Goal: Transaction & Acquisition: Purchase product/service

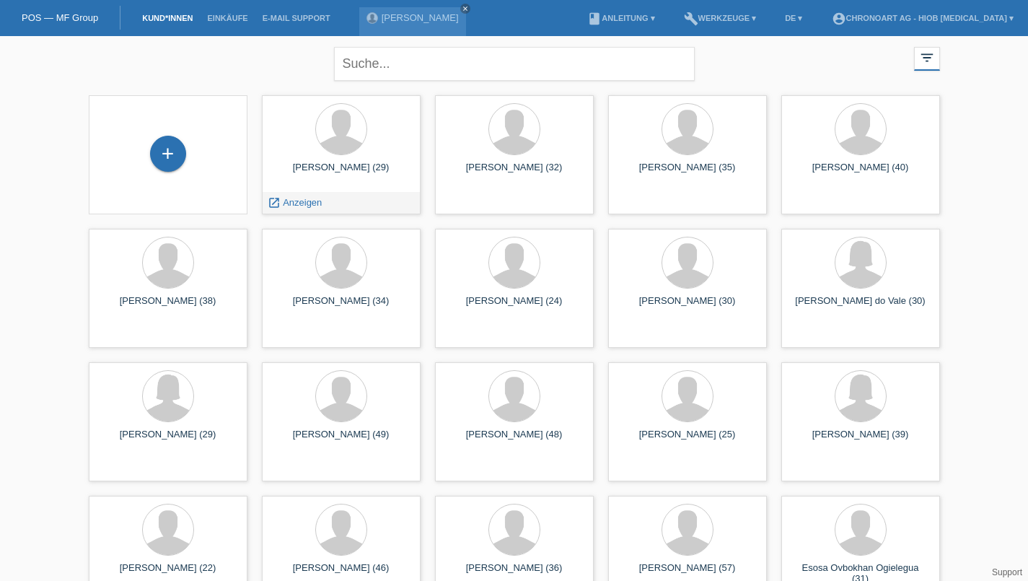
click at [346, 157] on div at bounding box center [341, 130] width 136 height 54
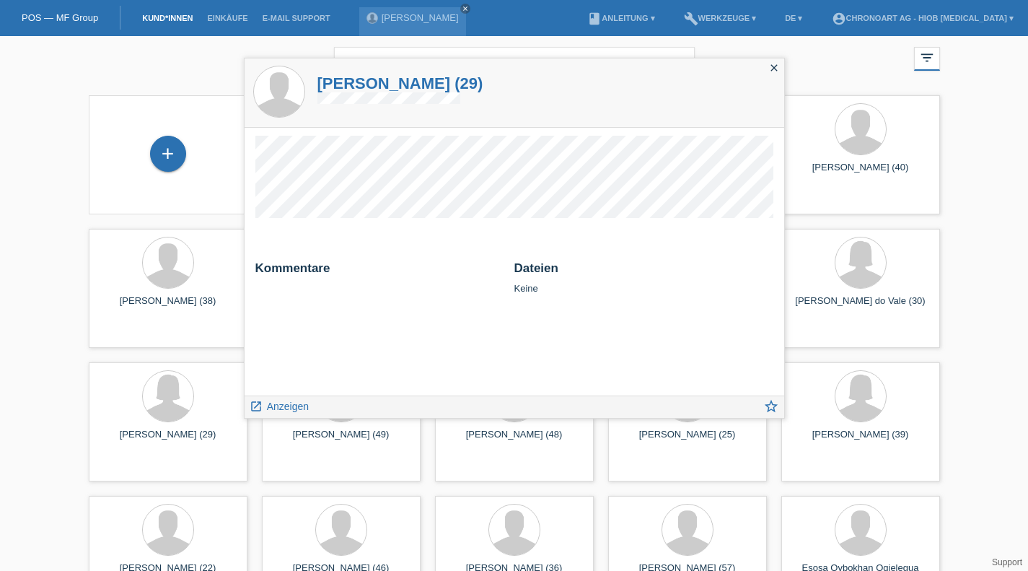
click at [776, 71] on icon "close" at bounding box center [774, 68] width 12 height 12
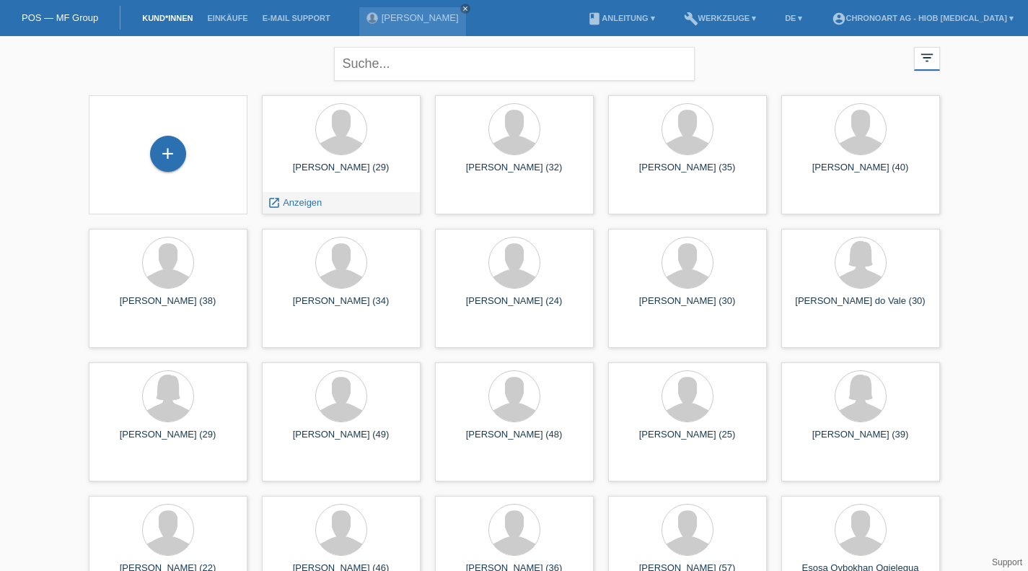
click at [347, 157] on div at bounding box center [341, 130] width 136 height 54
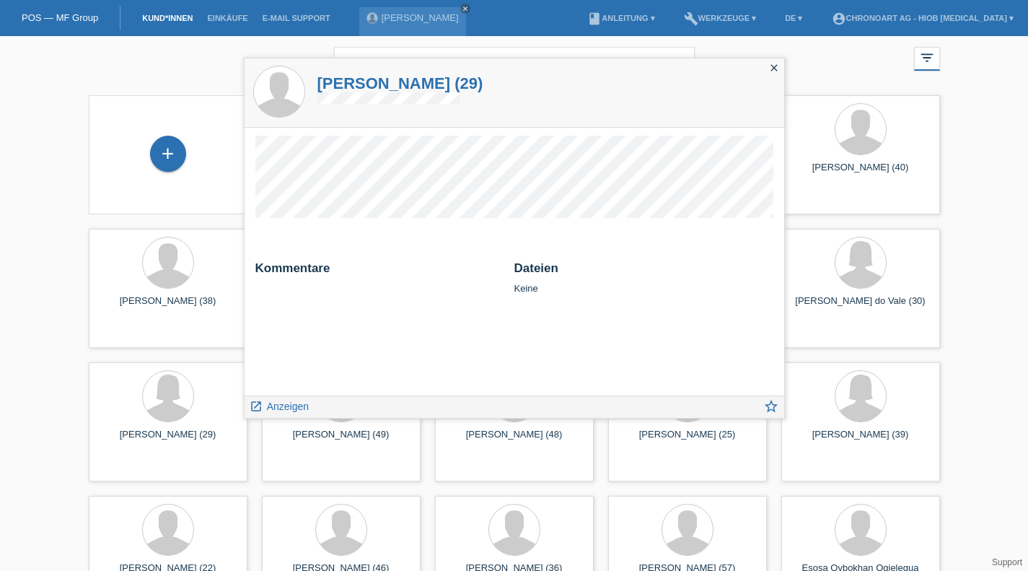
click at [769, 73] on icon "close" at bounding box center [774, 68] width 12 height 12
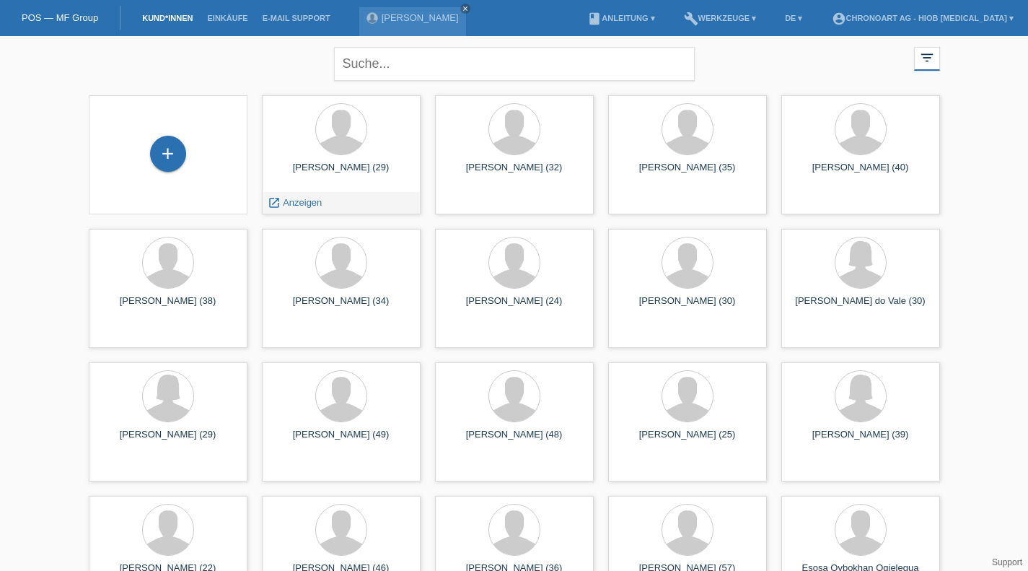
click at [312, 206] on span "Anzeigen" at bounding box center [302, 202] width 39 height 11
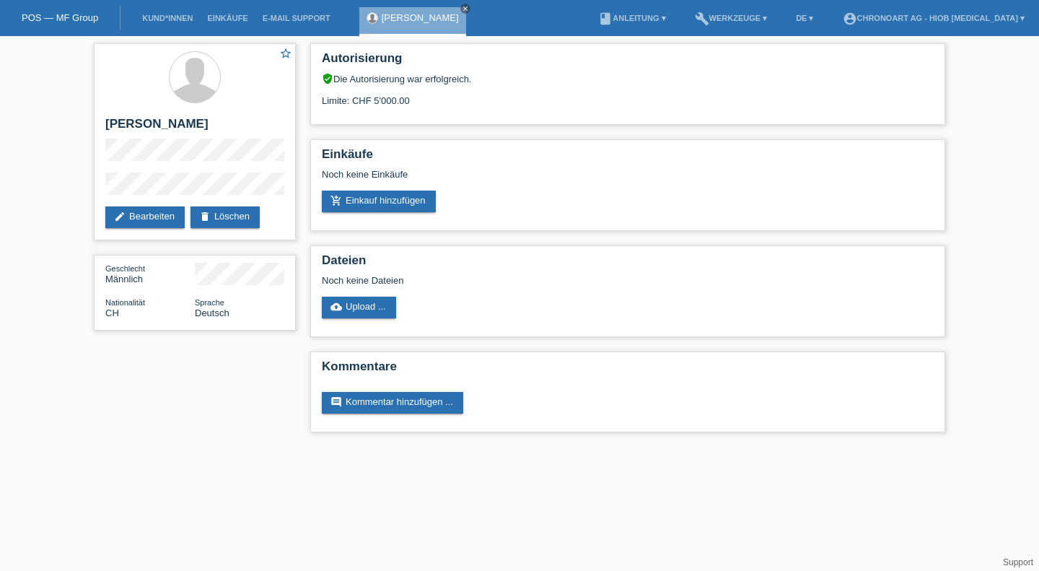
click at [369, 201] on link "add_shopping_cart Einkauf hinzufügen" at bounding box center [379, 201] width 114 height 22
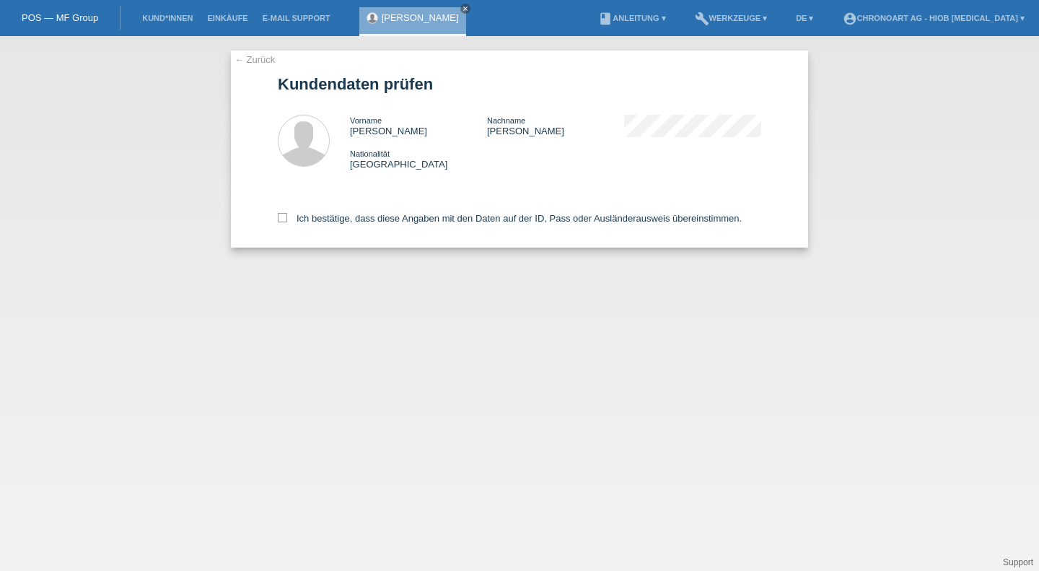
click at [280, 218] on icon at bounding box center [282, 217] width 9 height 9
click at [280, 218] on input "Ich bestätige, dass diese Angaben mit den Daten auf der ID, Pass oder Ausländer…" at bounding box center [282, 217] width 9 height 9
checkbox input "true"
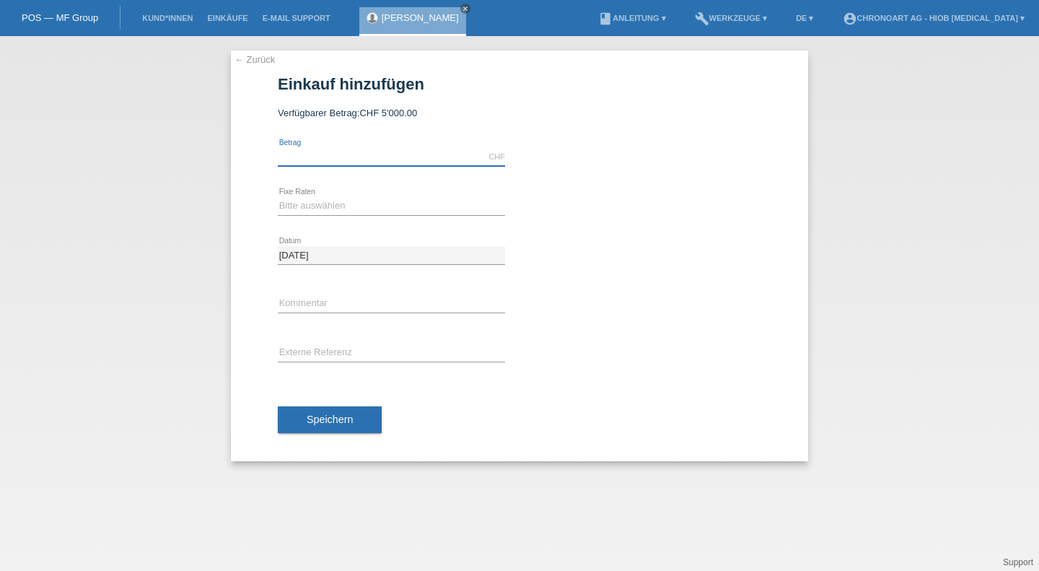
click at [318, 159] on input "text" at bounding box center [391, 157] width 227 height 18
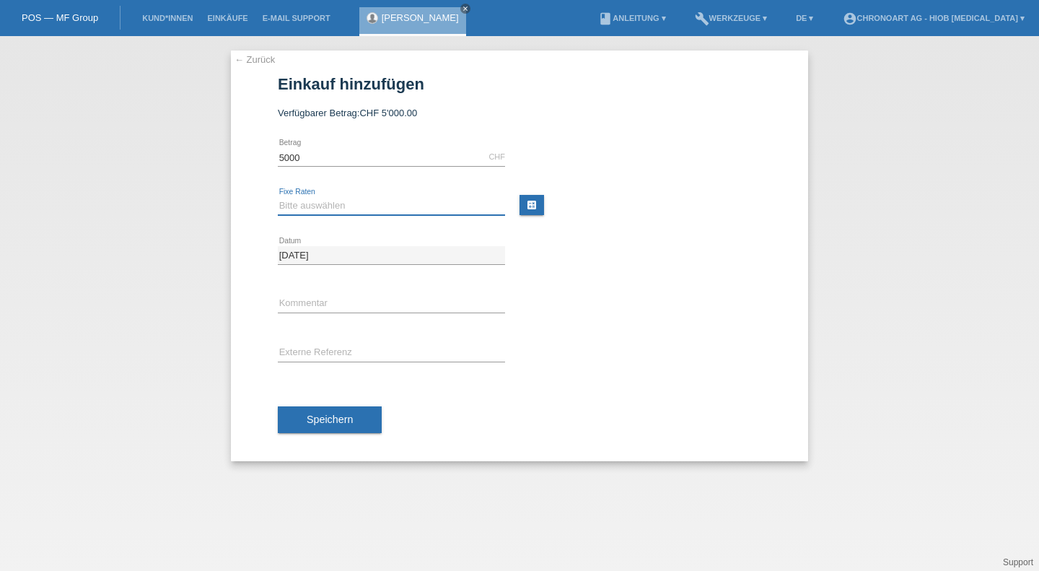
type input "5000.00"
click at [338, 201] on select "Bitte auswählen 6 Raten 12 Raten 18 Raten 24 Raten" at bounding box center [391, 205] width 227 height 17
click at [325, 201] on select "Bitte auswählen 6 Raten 12 Raten 18 Raten 24 Raten" at bounding box center [391, 205] width 227 height 17
select select "507"
click at [278, 197] on select "Bitte auswählen 6 Raten 12 Raten 18 Raten 24 Raten" at bounding box center [391, 205] width 227 height 17
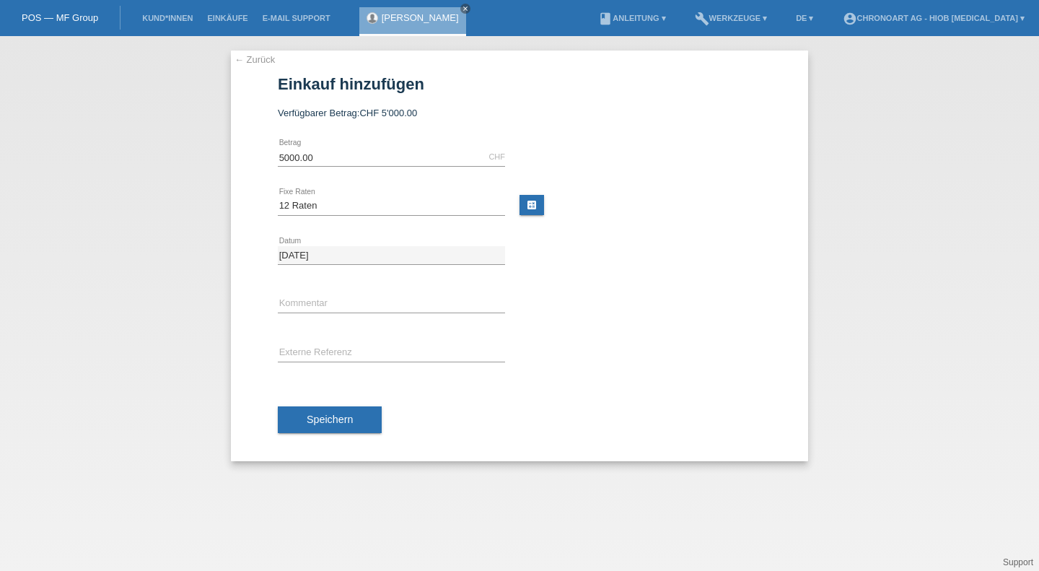
click at [533, 208] on link "calculate" at bounding box center [532, 205] width 25 height 20
type input "5000.00"
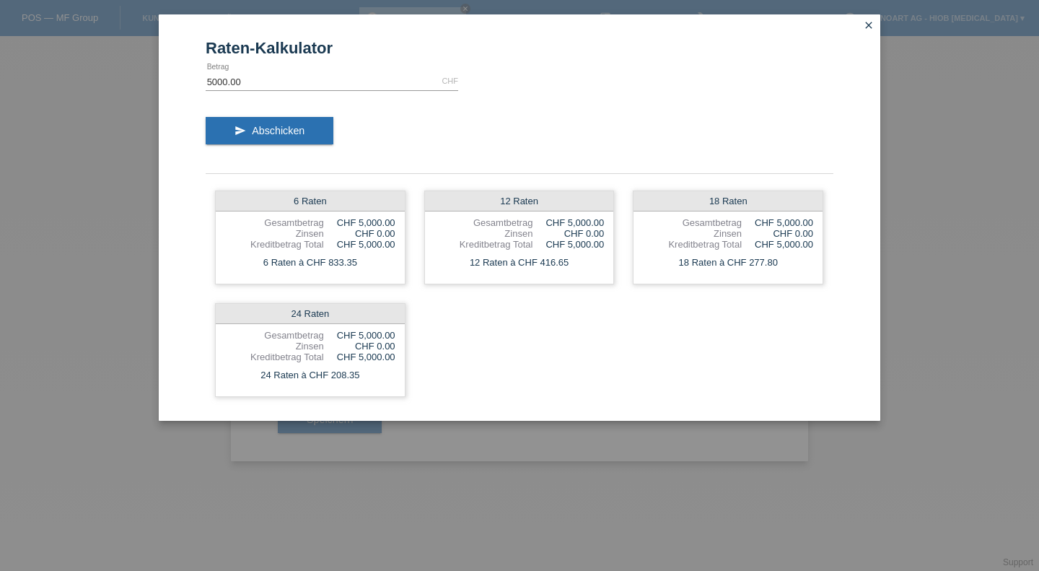
click at [867, 27] on icon "close" at bounding box center [869, 25] width 12 height 12
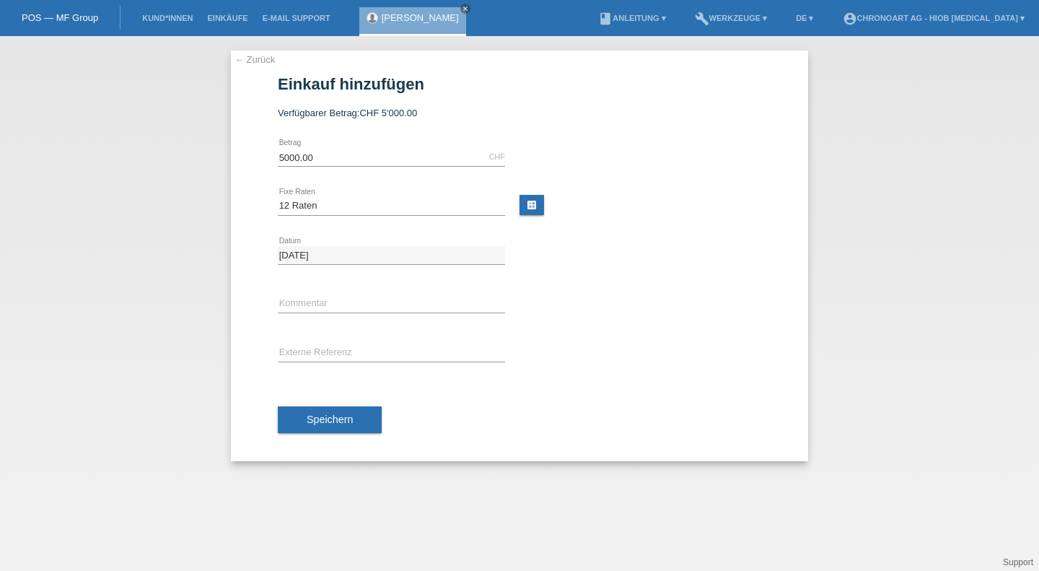
click at [359, 292] on div "error Kommentar" at bounding box center [391, 304] width 227 height 49
click at [343, 300] on input "text" at bounding box center [391, 304] width 227 height 18
click at [787, 451] on div "← Zurück Einkauf hinzufügen Verfügbarer Betrag: CHF 5'000.00 5000.00 error" at bounding box center [519, 256] width 577 height 411
click at [325, 303] on input "text" at bounding box center [391, 304] width 227 height 18
paste input "R25-0865-1"
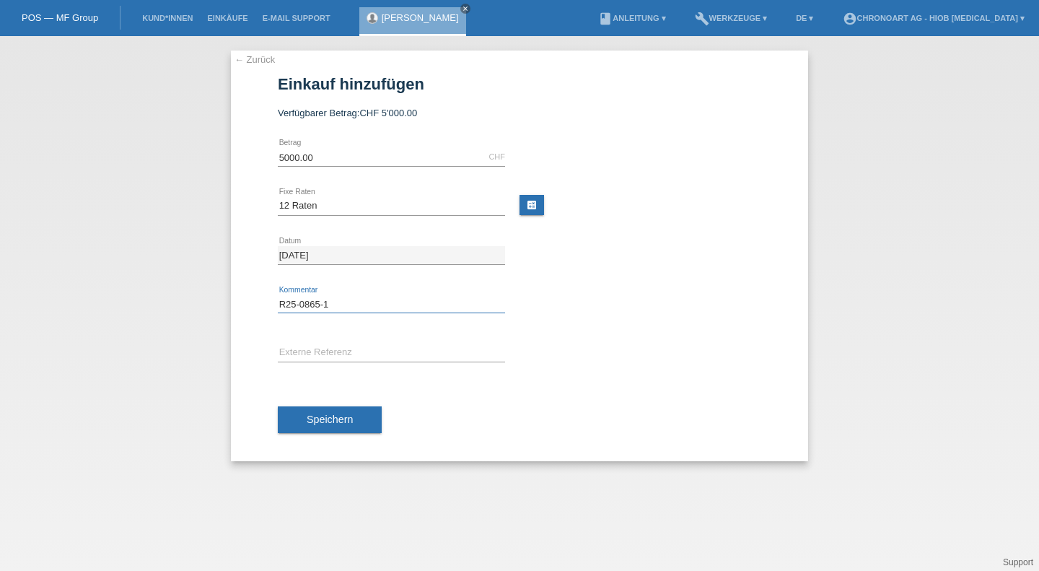
type input "R25-0865-1"
click at [333, 409] on button "Speichern" at bounding box center [330, 419] width 104 height 27
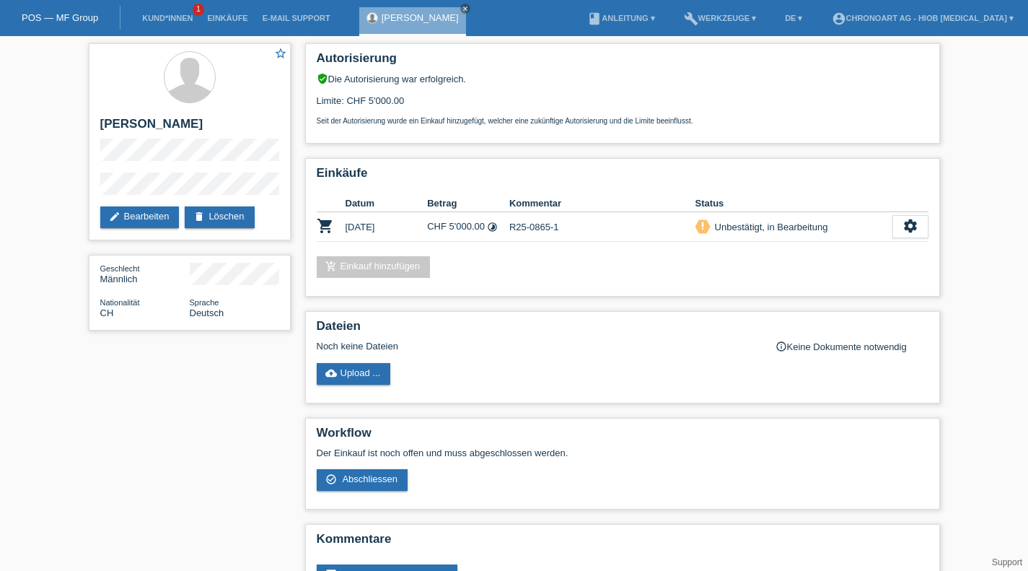
click at [913, 232] on icon "settings" at bounding box center [911, 226] width 16 height 16
click at [537, 276] on div "add_shopping_cart Einkauf hinzufügen" at bounding box center [623, 267] width 612 height 22
click at [496, 240] on td "CHF 5'000.00 timelapse" at bounding box center [468, 227] width 82 height 30
click at [687, 305] on div "Autorisierung verified_user Die Autorisierung war erfolgreich. Limite: CHF 5'00…" at bounding box center [622, 327] width 649 height 583
click at [914, 233] on icon "settings" at bounding box center [911, 226] width 16 height 16
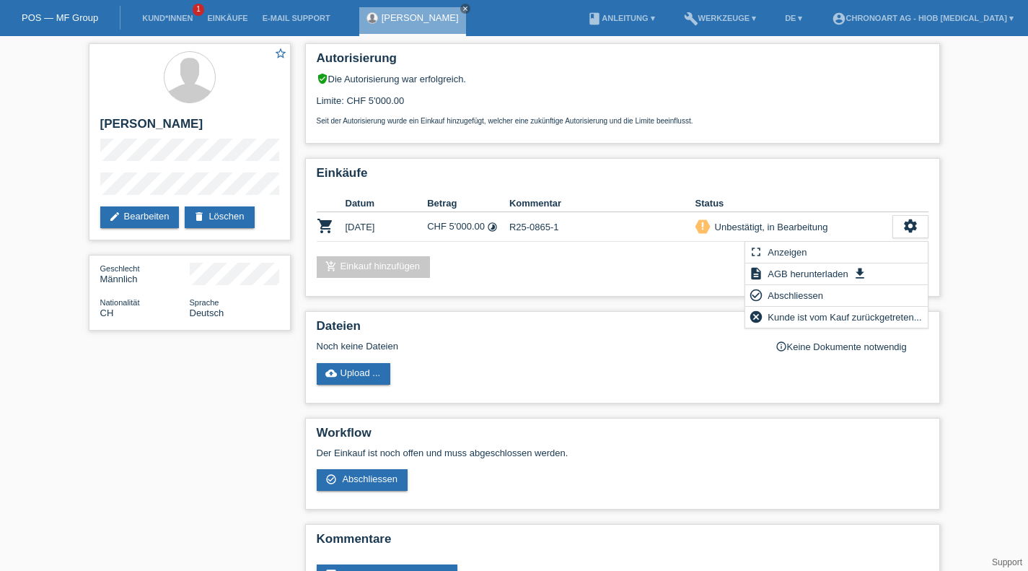
click at [843, 318] on span "Kunde ist vom Kauf zurückgetreten..." at bounding box center [845, 316] width 158 height 17
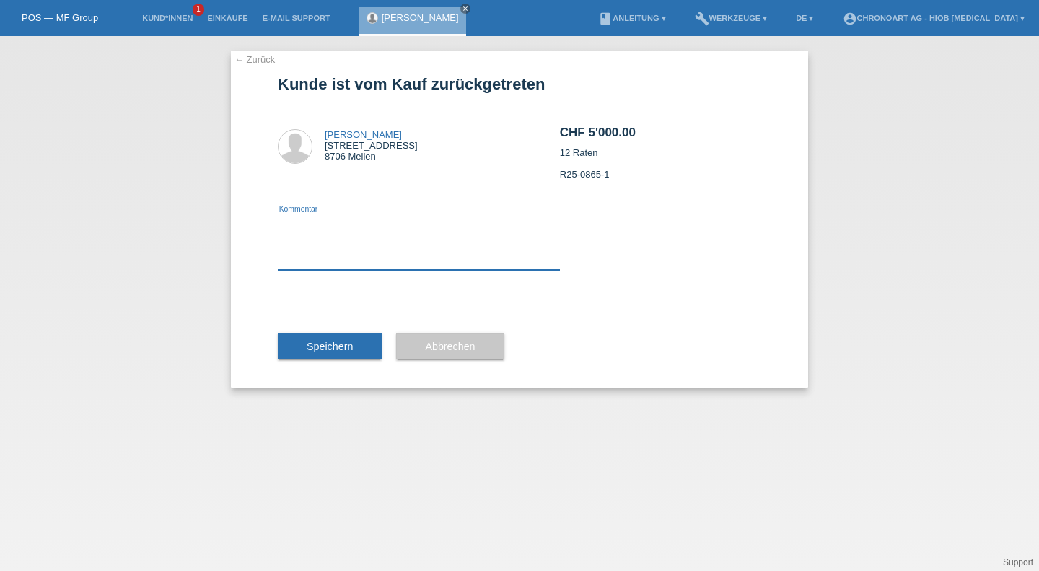
click at [352, 260] on textarea at bounding box center [419, 242] width 282 height 56
type textarea "Betrag wird angepasst"
click at [320, 343] on span "Speichern" at bounding box center [330, 347] width 46 height 12
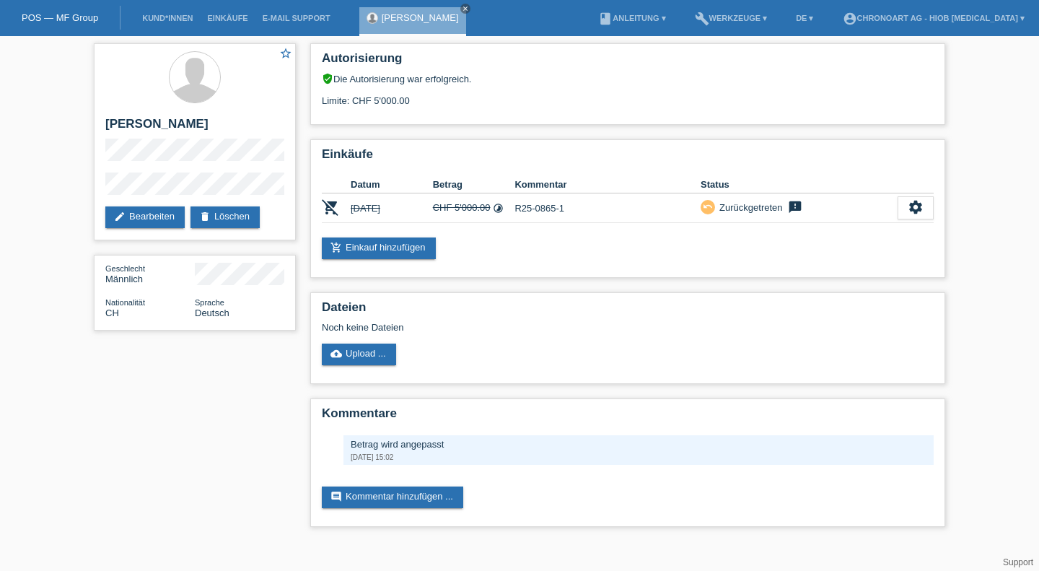
click at [392, 251] on link "add_shopping_cart Einkauf hinzufügen" at bounding box center [379, 248] width 114 height 22
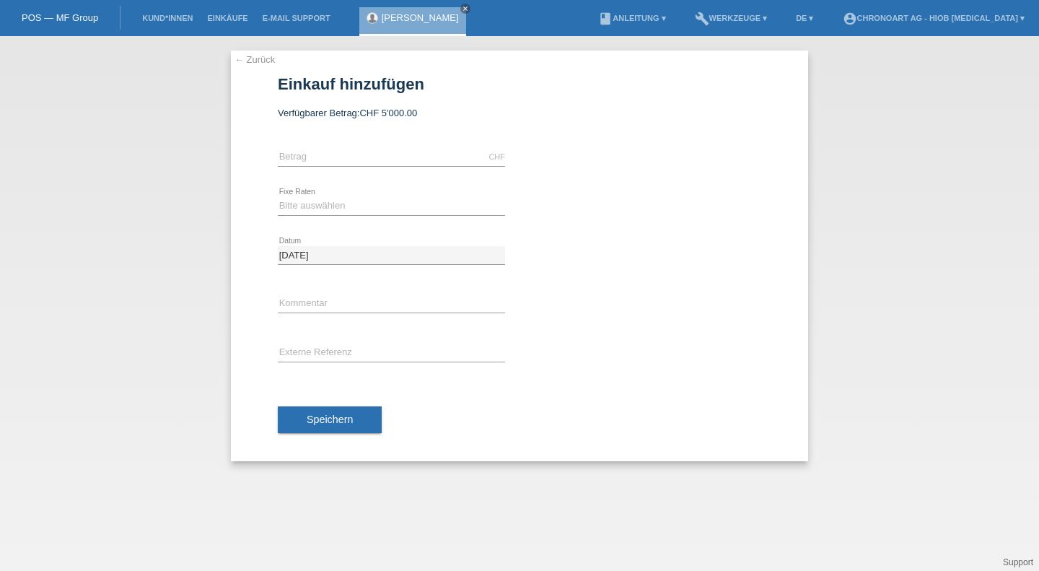
click at [335, 167] on div "CHF error [GEOGRAPHIC_DATA]" at bounding box center [391, 157] width 227 height 49
click at [330, 164] on input "text" at bounding box center [391, 157] width 227 height 18
type input "4550.00"
click at [330, 203] on select "Bitte auswählen 6 Raten 12 Raten 18 Raten 24 Raten" at bounding box center [391, 205] width 227 height 17
select select "507"
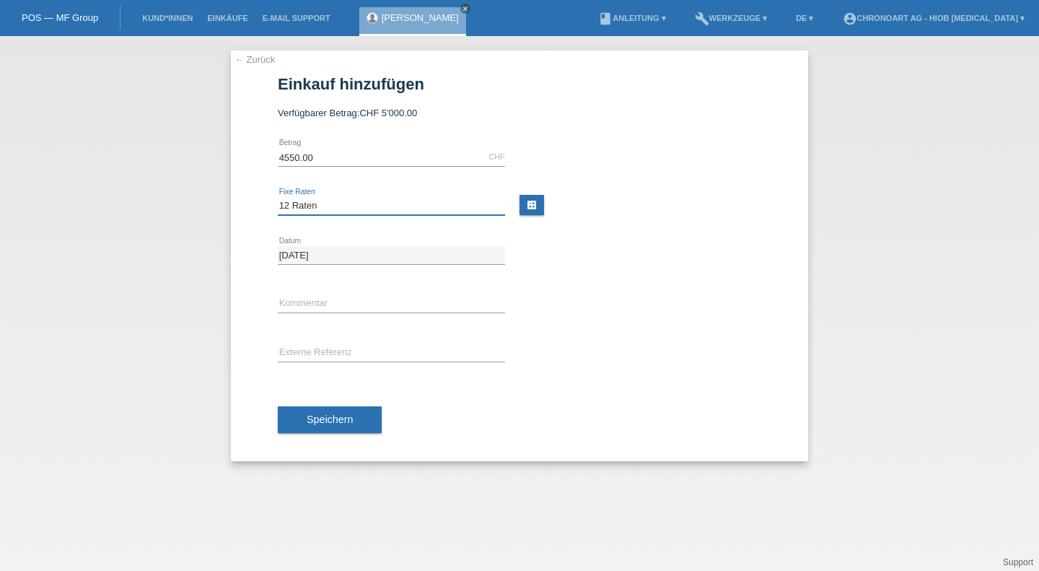
click at [278, 197] on select "Bitte auswählen 6 Raten 12 Raten 18 Raten 24 Raten" at bounding box center [391, 205] width 227 height 17
click at [349, 305] on input "text" at bounding box center [391, 304] width 227 height 18
paste input "R25-0865-1"
type input "R25-0865-1"
click at [324, 414] on span "Speichern" at bounding box center [330, 419] width 46 height 12
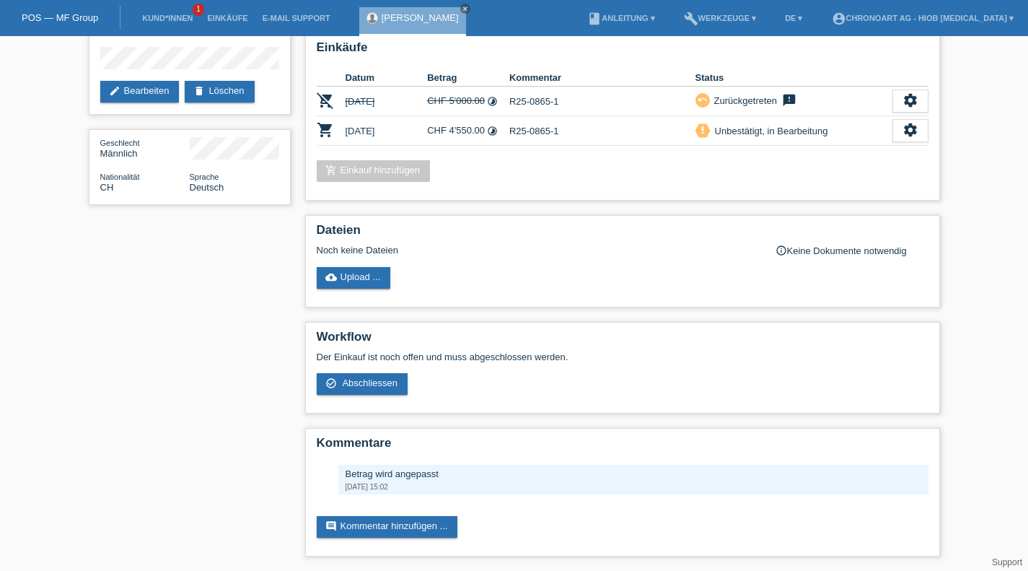
scroll to position [97, 0]
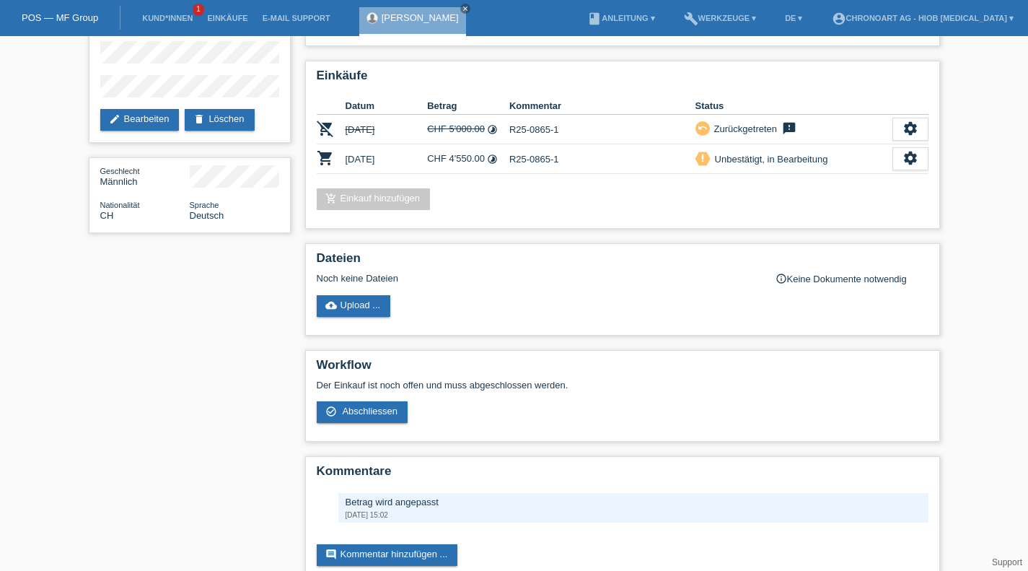
click at [255, 365] on div "star_border [PERSON_NAME] edit Bearbeiten delete Löschen Geschlecht Männlich Na…" at bounding box center [515, 269] width 866 height 660
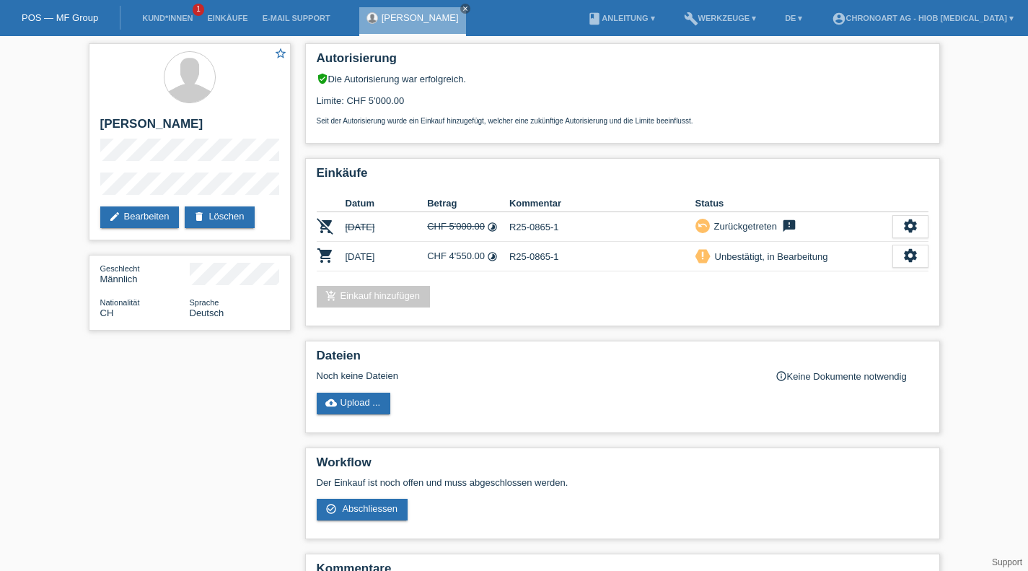
click at [225, 23] on li "Einkäufe" at bounding box center [227, 18] width 55 height 37
click at [910, 259] on icon "settings" at bounding box center [911, 255] width 16 height 16
click at [841, 327] on span "Abschliessen" at bounding box center [844, 324] width 60 height 17
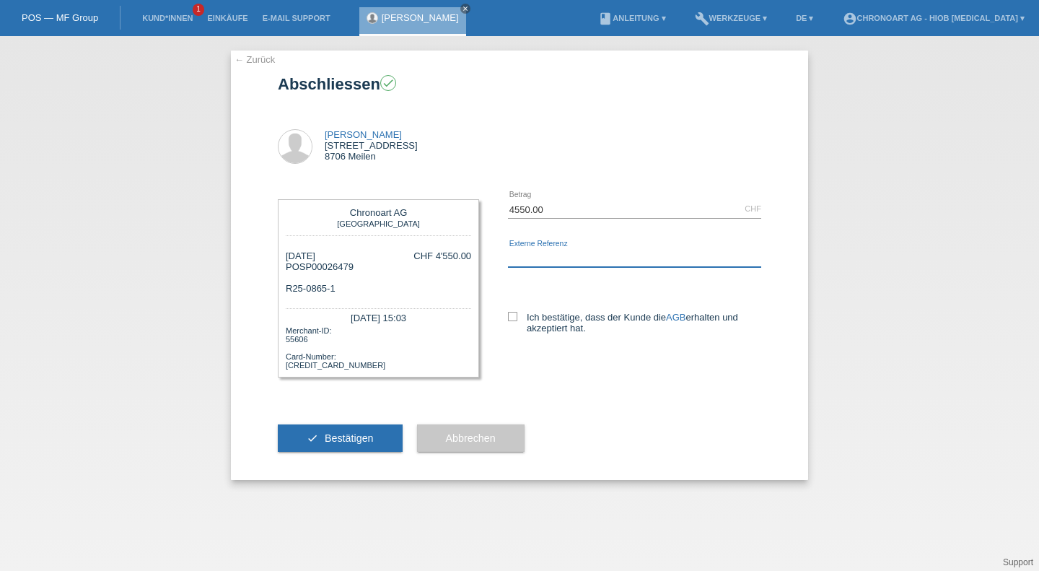
click at [596, 260] on input "text" at bounding box center [634, 258] width 253 height 18
paste input "R25-0865-1"
type input "R25-0865-1"
click at [515, 317] on icon at bounding box center [512, 316] width 9 height 9
click at [515, 317] on input "Ich bestätige, dass der Kunde die AGB erhalten und akzeptiert hat." at bounding box center [512, 316] width 9 height 9
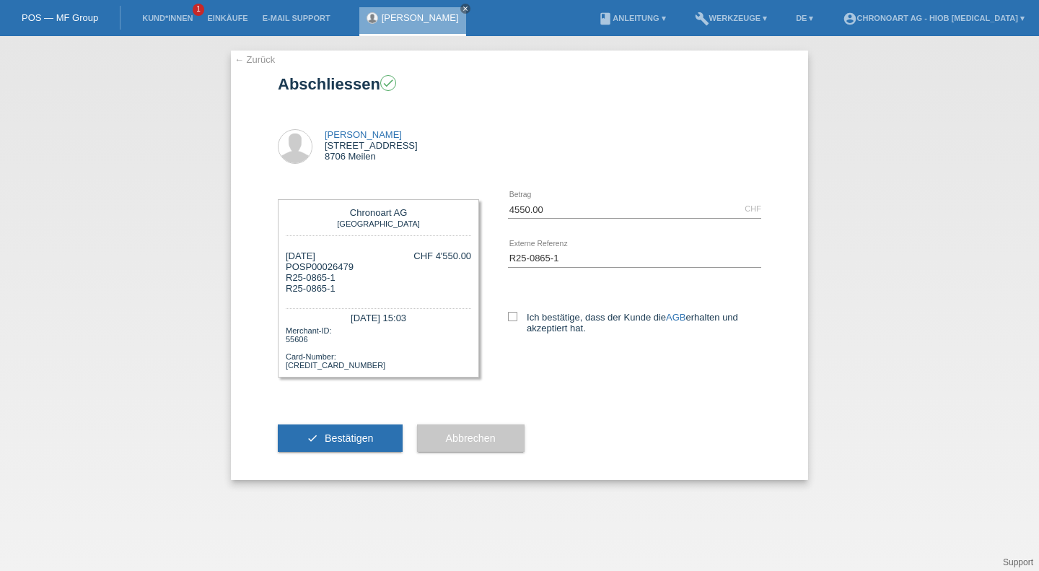
checkbox input "true"
click at [362, 438] on button "check Bestätigen" at bounding box center [340, 437] width 125 height 27
